Goal: Navigation & Orientation: Find specific page/section

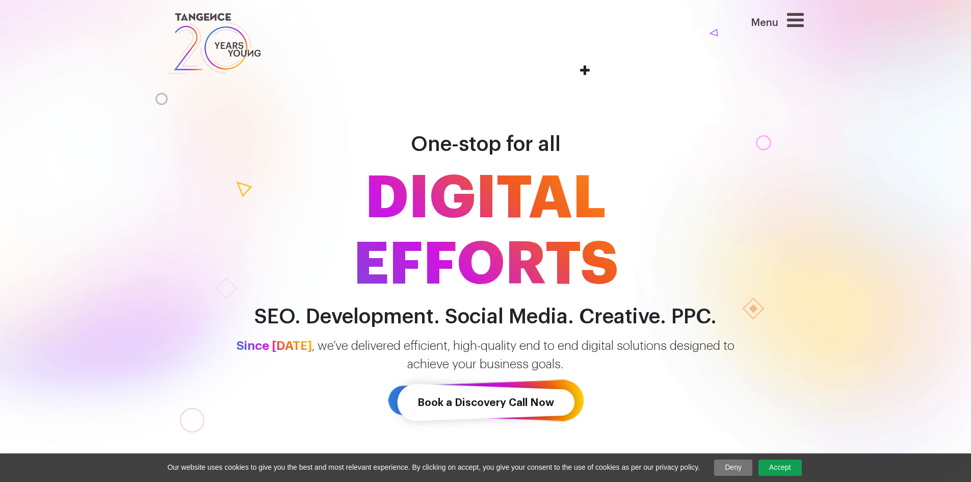
click at [794, 16] on icon at bounding box center [795, 19] width 17 height 19
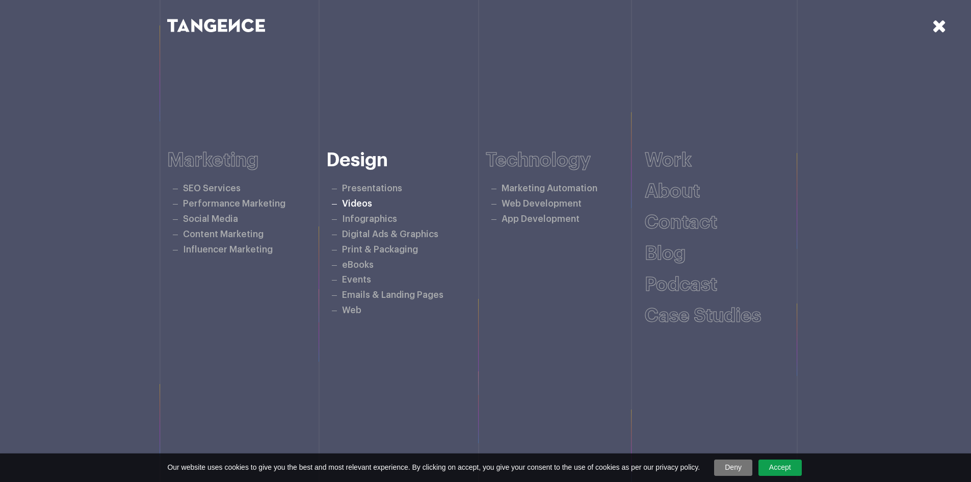
click at [369, 206] on link "Videos" at bounding box center [357, 203] width 30 height 9
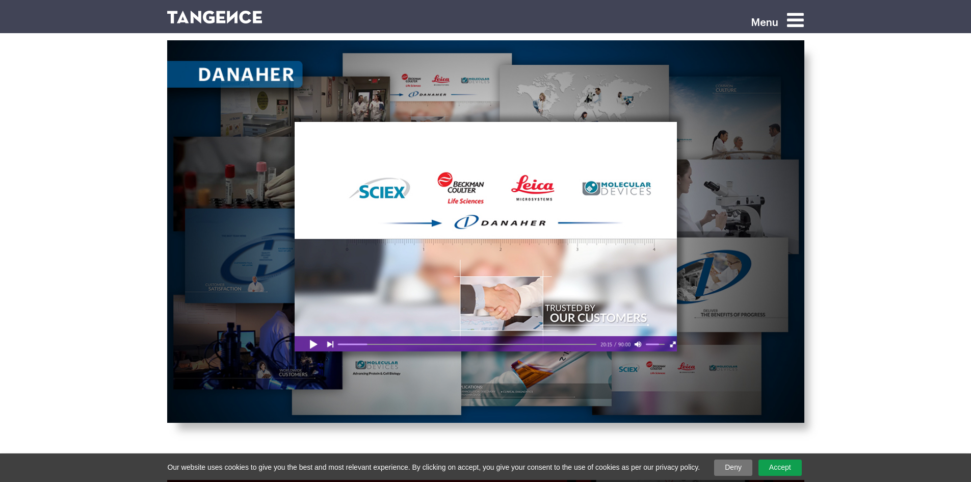
scroll to position [1733, 0]
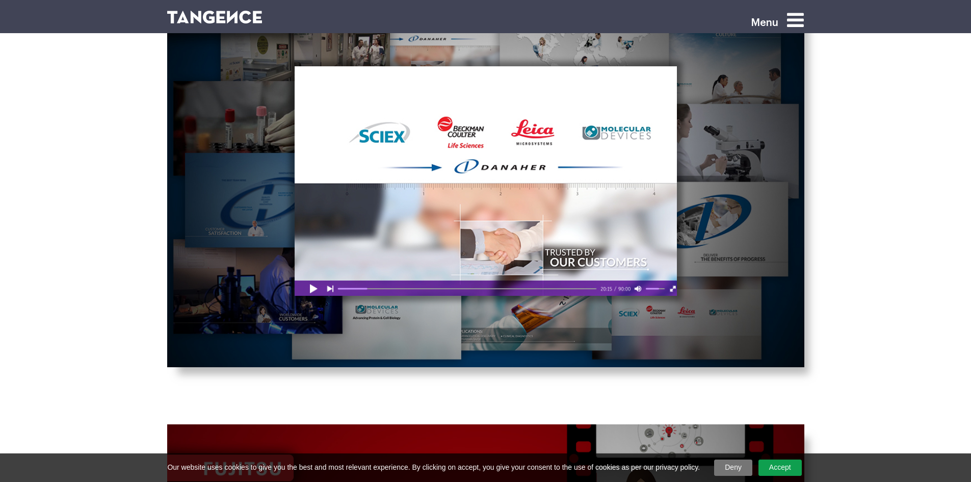
click at [499, 224] on div at bounding box center [486, 180] width 382 height 229
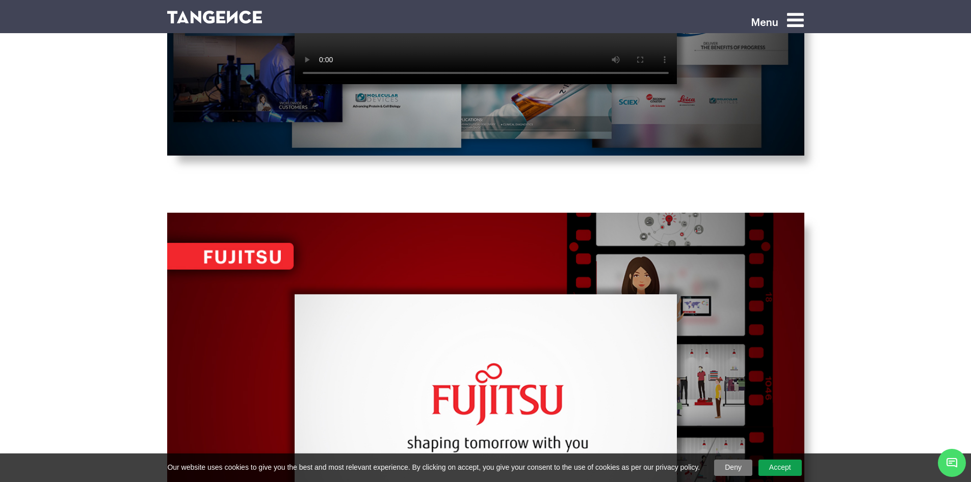
scroll to position [2039, 0]
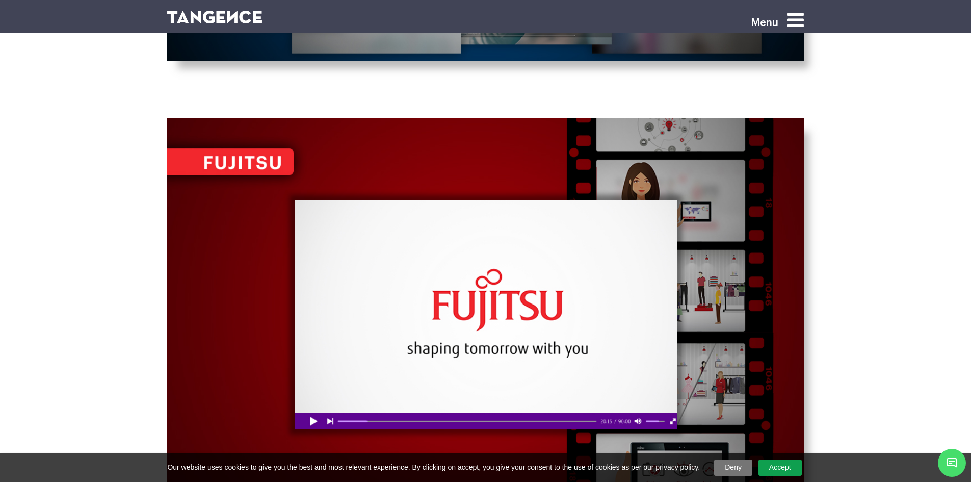
click at [430, 305] on div at bounding box center [486, 314] width 382 height 229
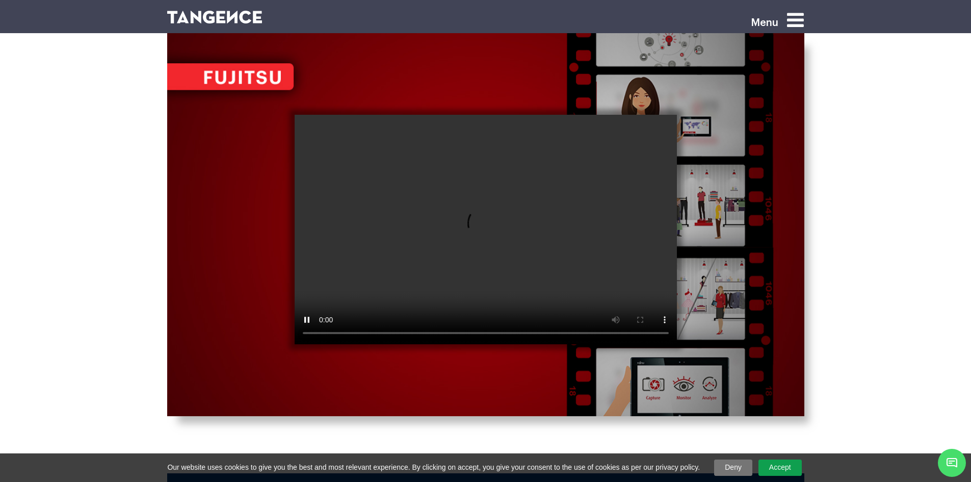
scroll to position [2141, 0]
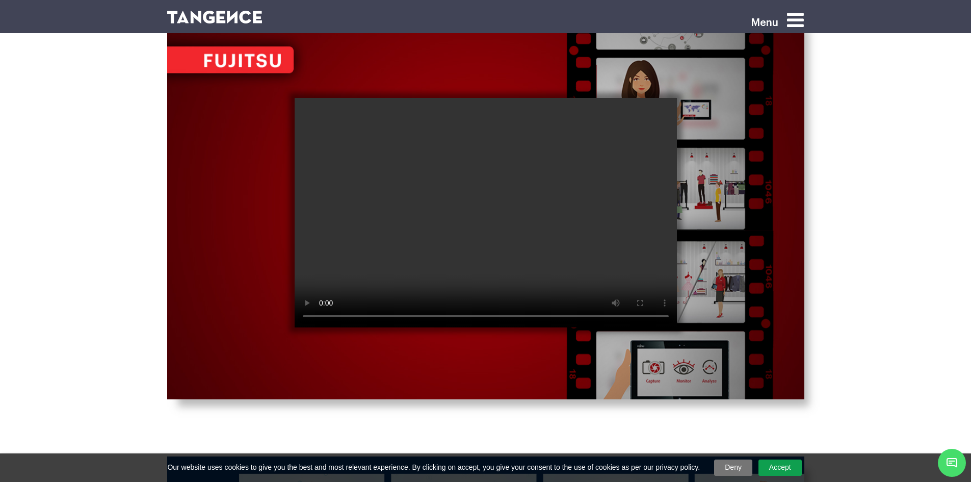
click at [801, 304] on img at bounding box center [485, 207] width 637 height 383
click at [221, 20] on img at bounding box center [214, 17] width 95 height 13
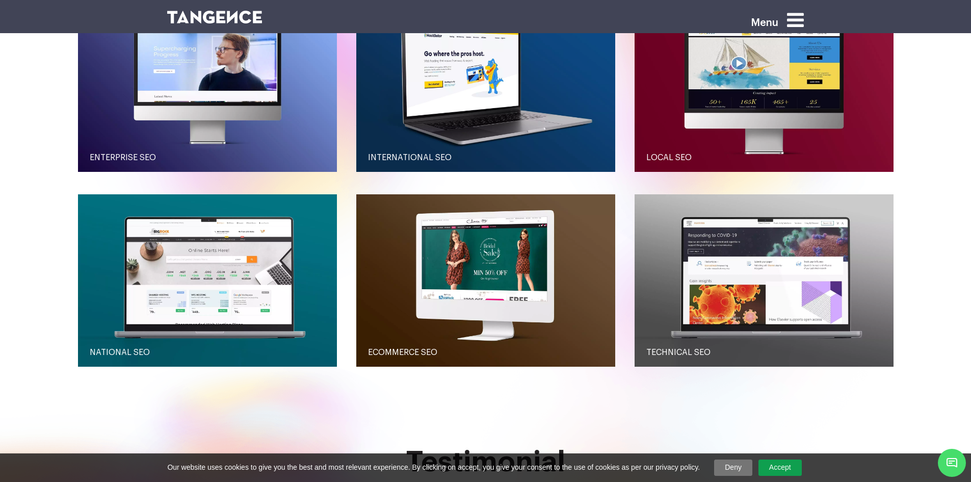
scroll to position [1224, 0]
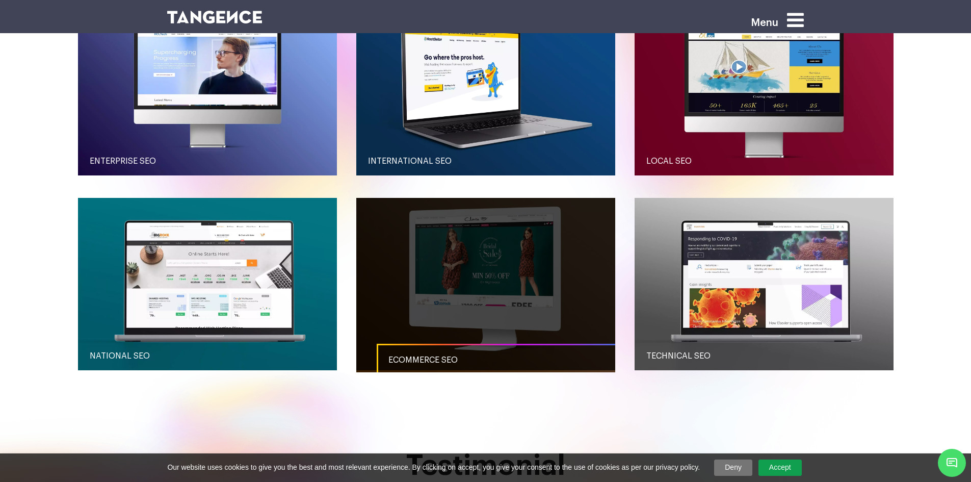
click at [515, 316] on link "button" at bounding box center [485, 284] width 259 height 173
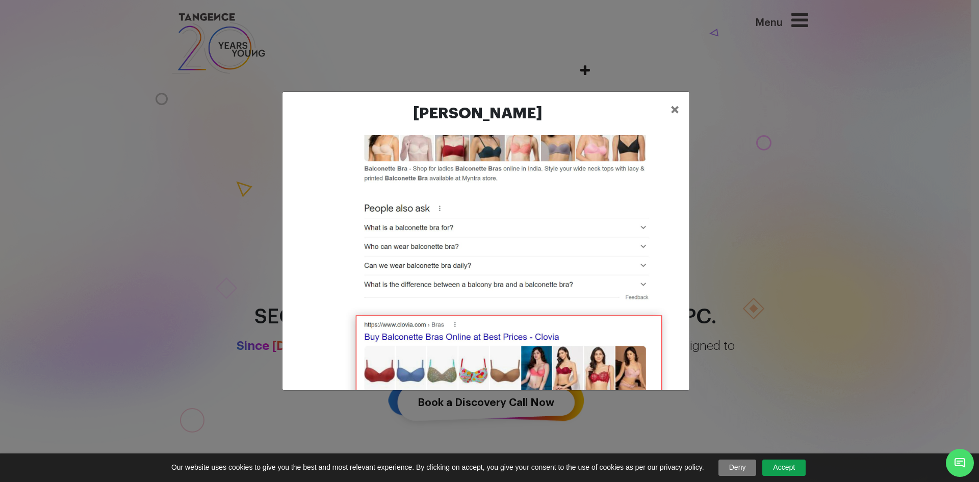
scroll to position [561, 0]
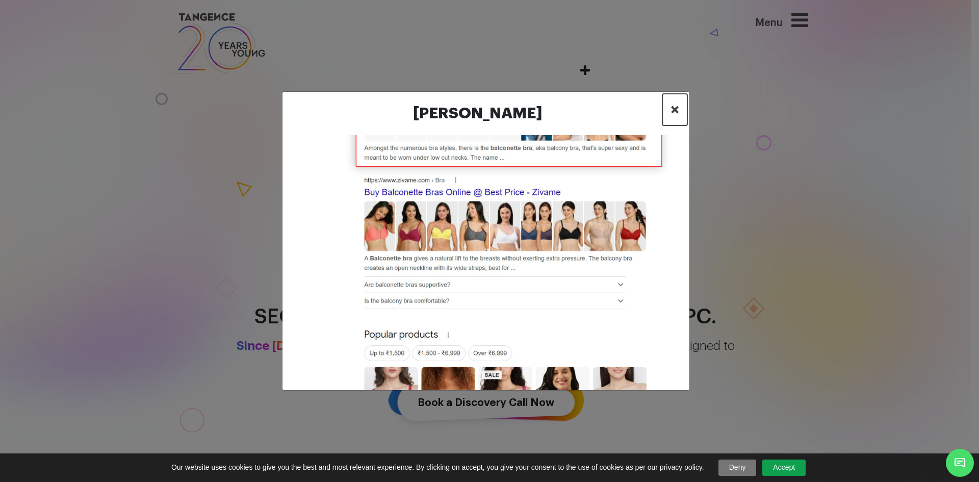
click at [675, 109] on span "×" at bounding box center [674, 109] width 9 height 15
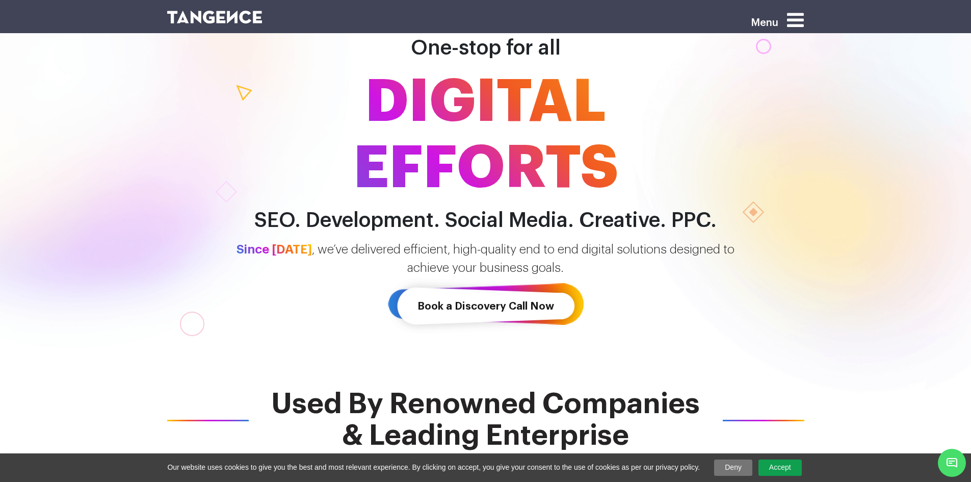
scroll to position [84, 0]
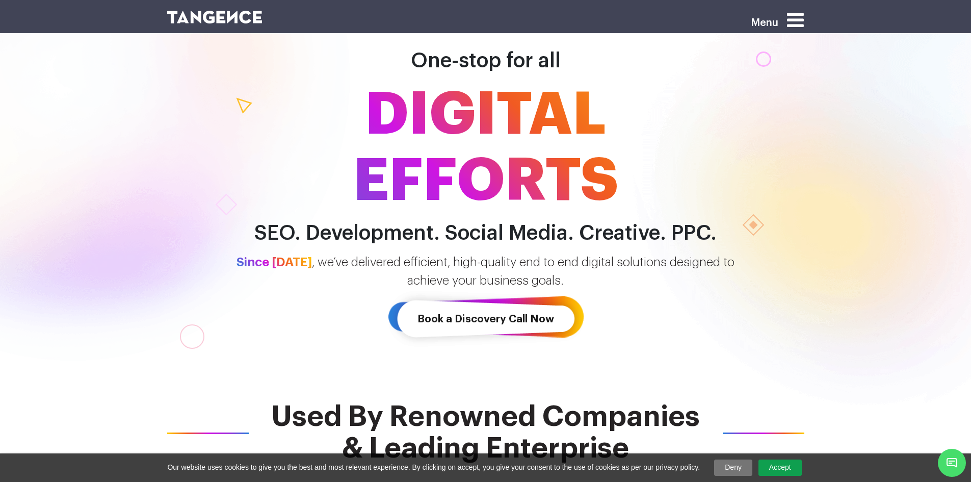
click at [202, 20] on img at bounding box center [214, 17] width 95 height 13
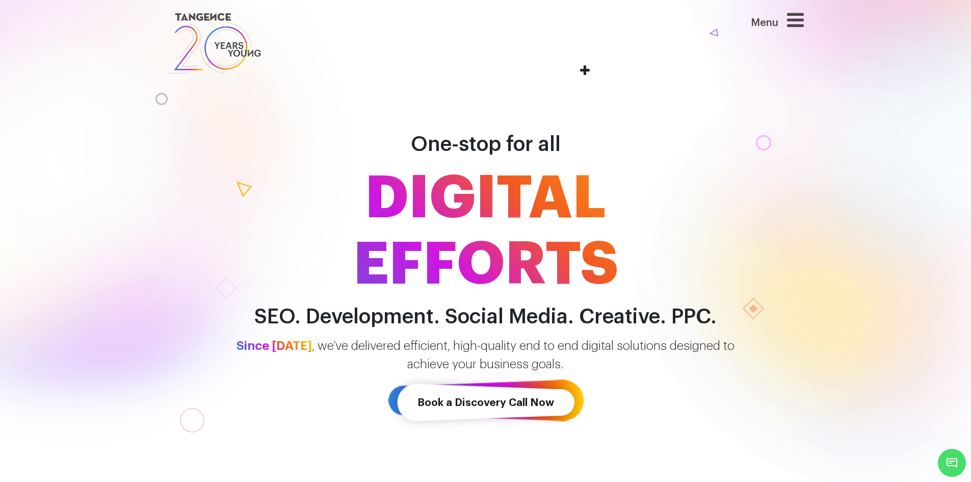
click at [803, 20] on icon at bounding box center [795, 19] width 17 height 19
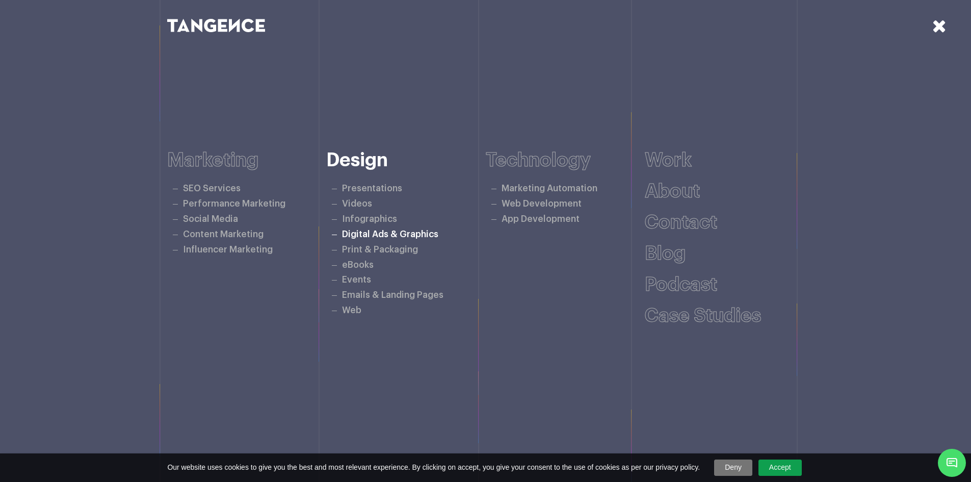
click at [376, 234] on link "Digital Ads & Graphics" at bounding box center [390, 234] width 96 height 9
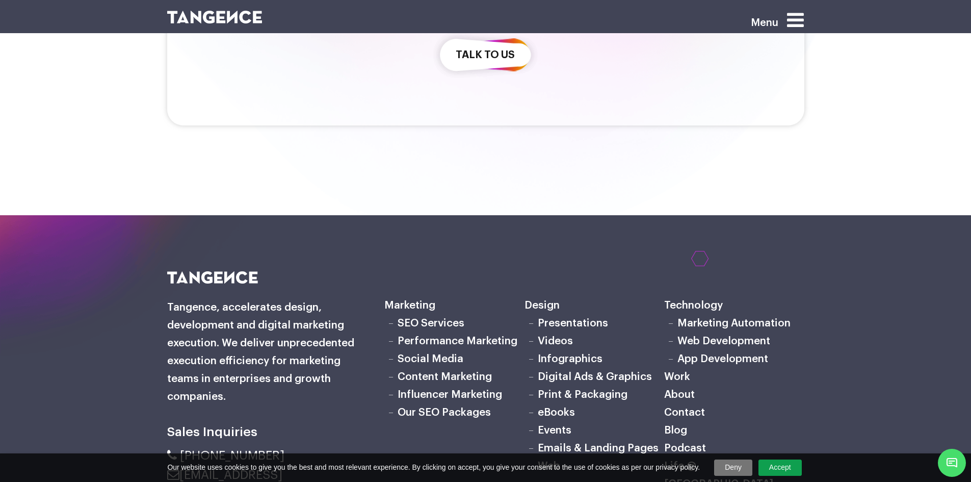
scroll to position [3717, 0]
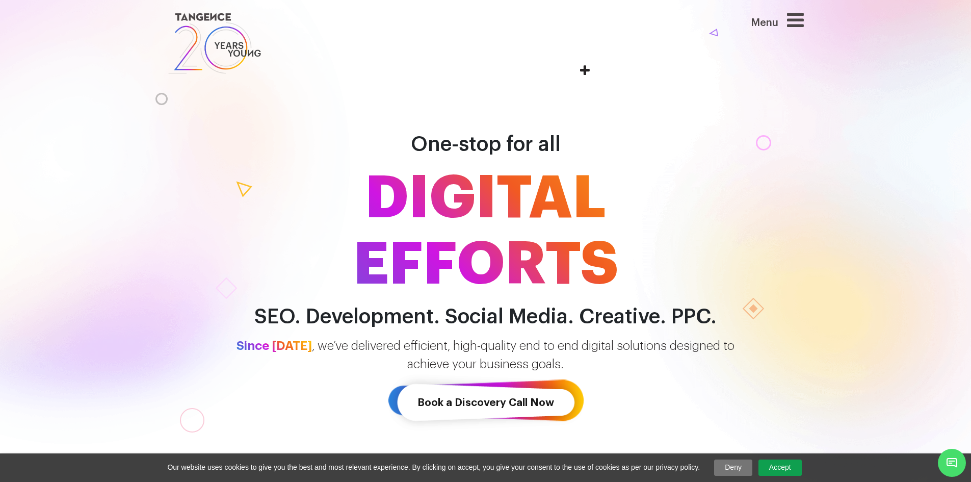
click at [211, 21] on img at bounding box center [214, 43] width 95 height 66
click at [791, 17] on div "Menu" at bounding box center [757, 25] width 93 height 30
click at [796, 18] on icon at bounding box center [795, 19] width 17 height 19
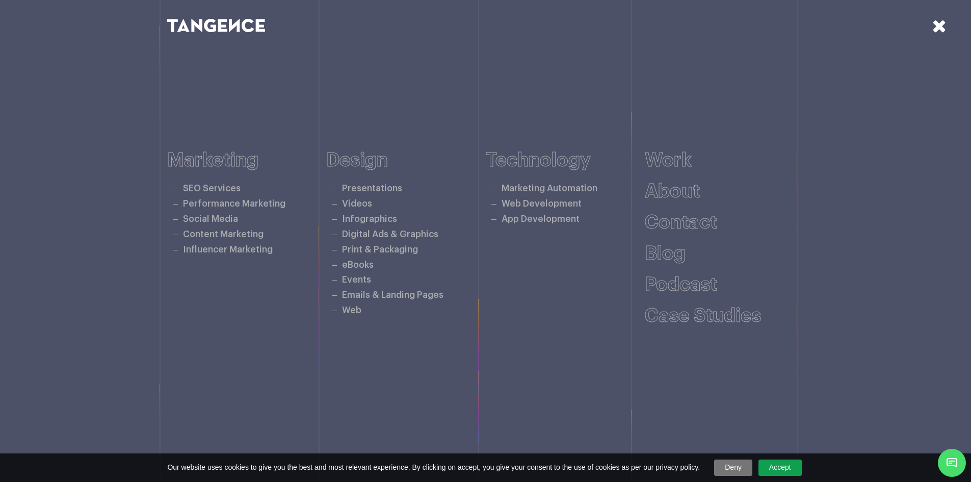
click at [937, 23] on icon at bounding box center [939, 26] width 14 height 18
